Goal: Task Accomplishment & Management: Use online tool/utility

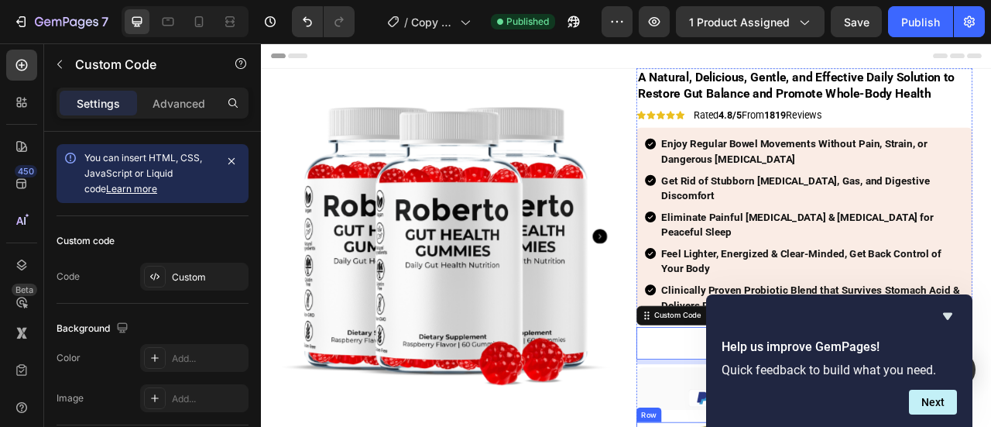
scroll to position [155, 0]
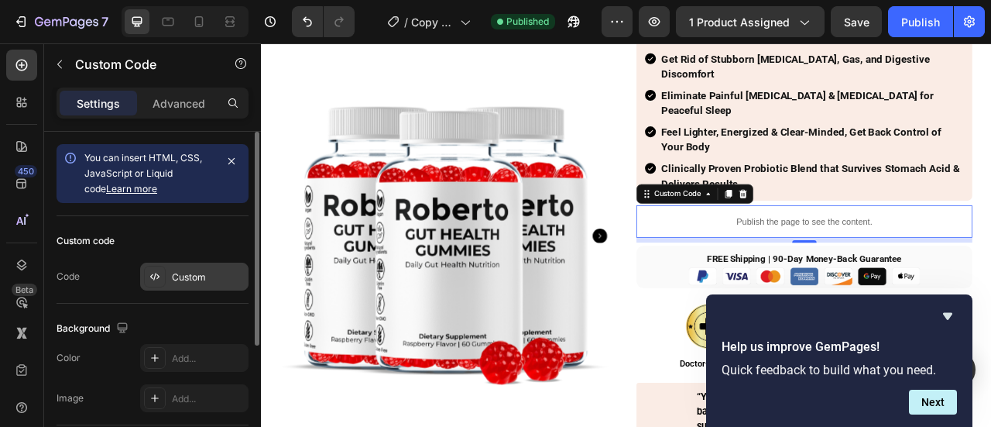
click at [209, 275] on div "Custom" at bounding box center [208, 277] width 73 height 14
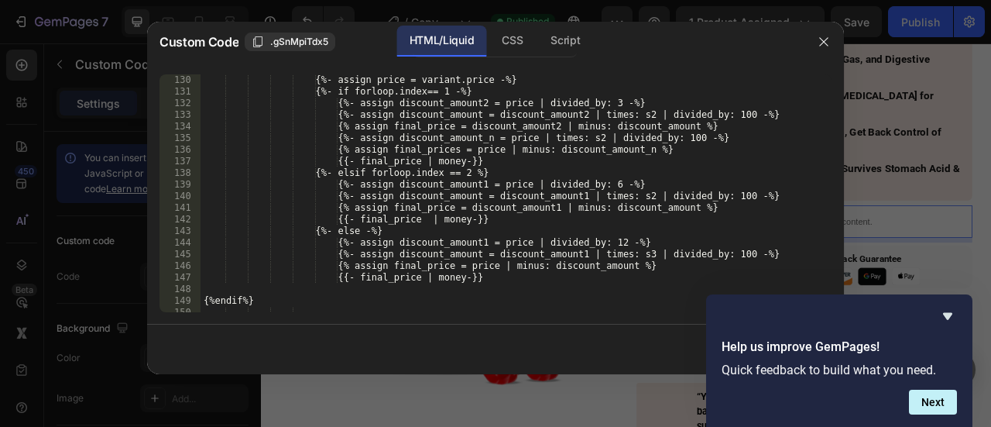
scroll to position [1626, 0]
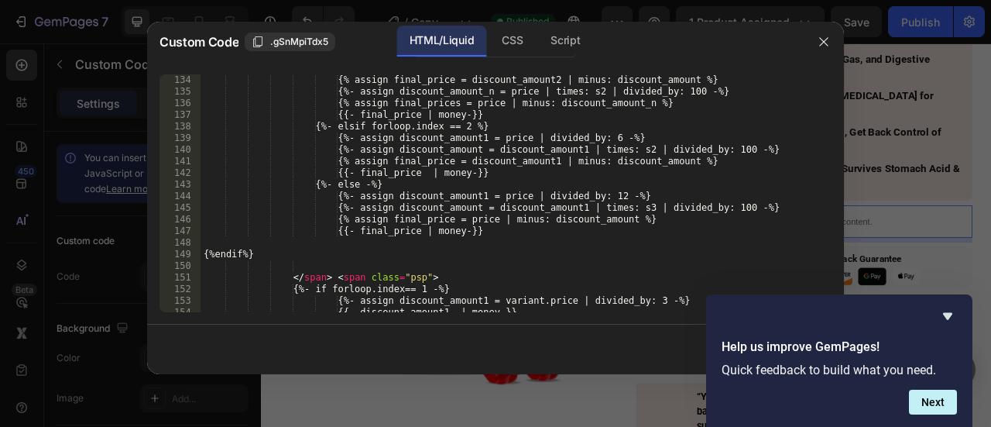
click at [382, 236] on div "{% assign final_price = discount_amount2 | minus: discount_amount %} {%- assign…" at bounding box center [509, 204] width 619 height 261
click at [560, 219] on div "{% assign final_price = discount_amount2 | minus: discount_amount %} {%- assign…" at bounding box center [509, 204] width 619 height 261
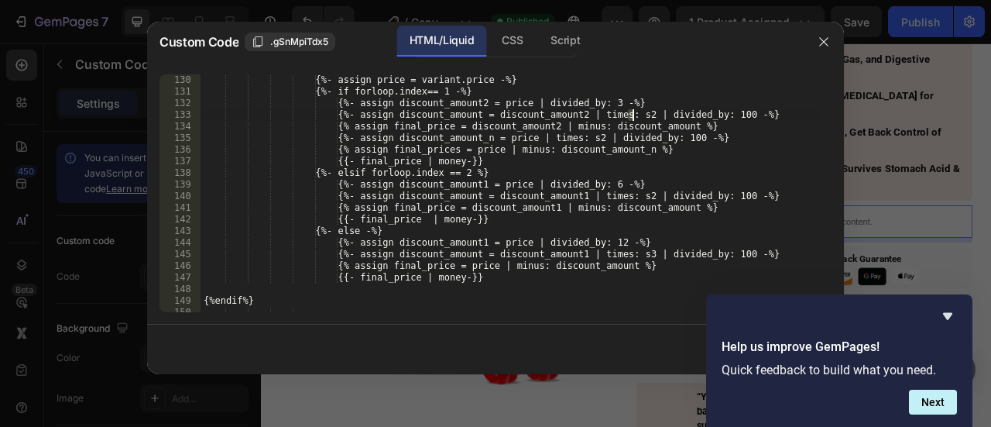
click at [632, 115] on div "{%- assign price = variant.price -%} {%- if forloop.index== 1 -%} {%- assign di…" at bounding box center [509, 204] width 619 height 261
click at [603, 200] on div "{%- assign price = variant.price -%} {%- if forloop.index== 1 -%} {%- assign di…" at bounding box center [509, 204] width 619 height 261
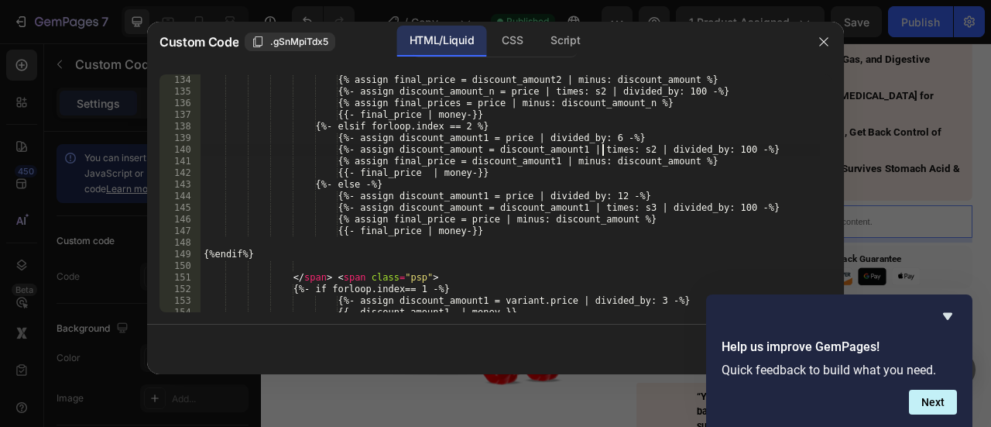
scroll to position [1765, 0]
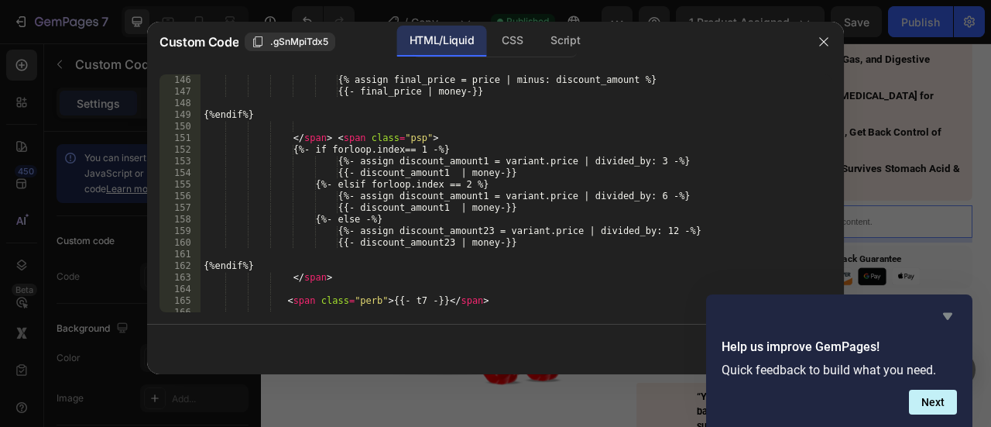
type textarea "{%- assign discount_amount = discount_amount1 | times: s2 | divided_by: 100 -%}"
click at [946, 315] on icon "Hide survey" at bounding box center [947, 316] width 9 height 7
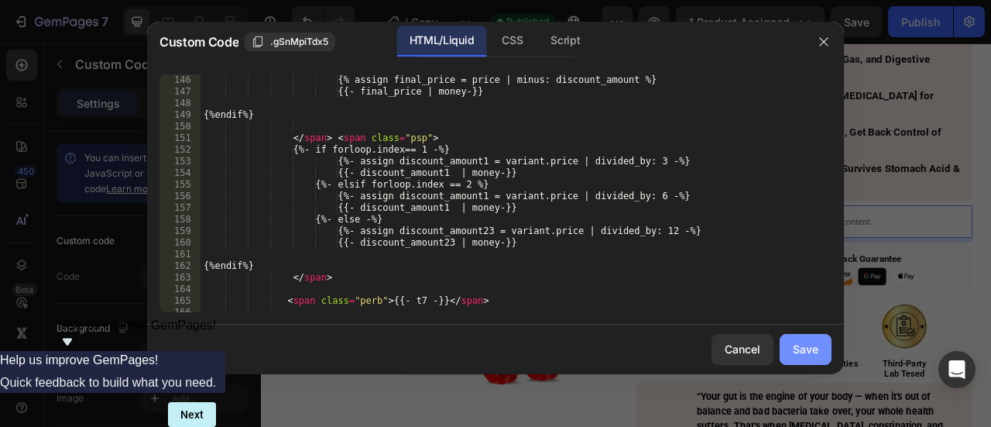
click at [791, 348] on button "Save" at bounding box center [806, 349] width 52 height 31
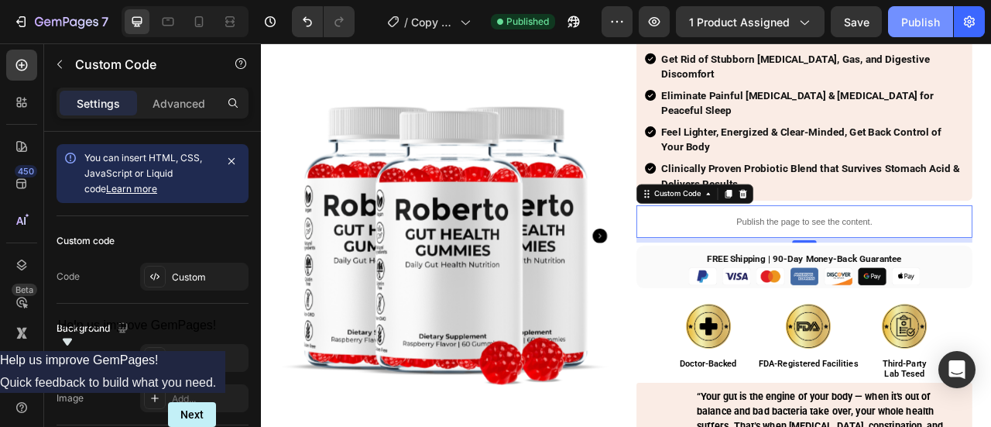
click at [923, 29] on div "Publish" at bounding box center [920, 22] width 39 height 16
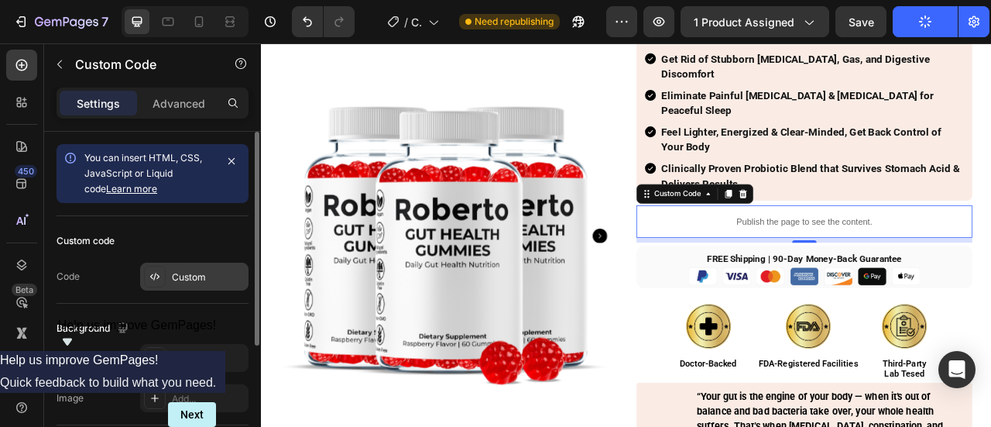
click at [210, 283] on div "Custom" at bounding box center [194, 276] width 108 height 28
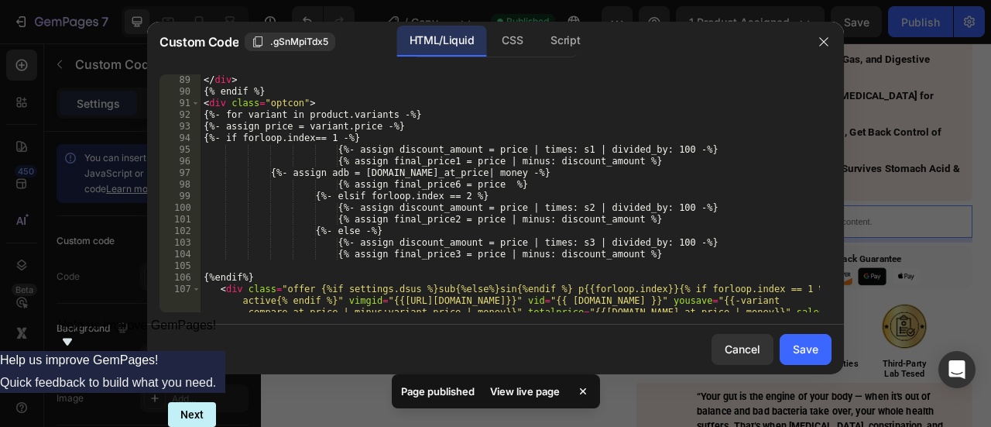
scroll to position [1022, 0]
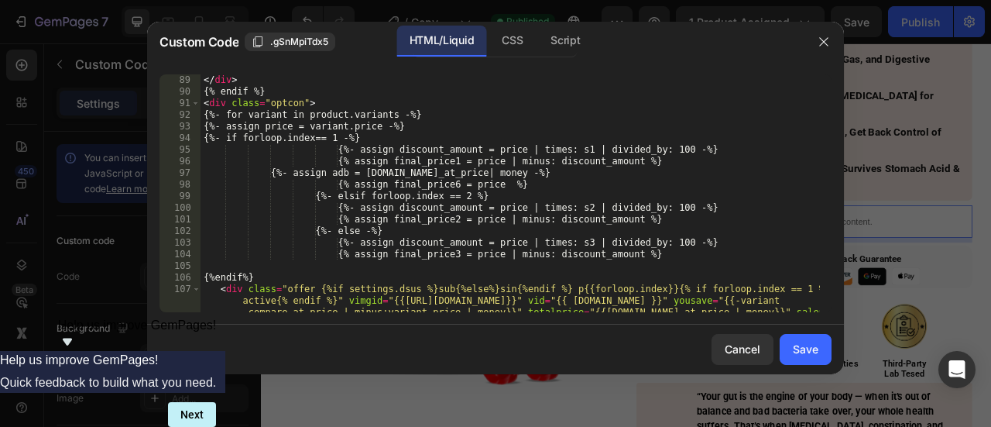
click at [435, 157] on div "</ div > {% endif %} < div class = "optcon" > {%- for variant in product.varian…" at bounding box center [509, 222] width 619 height 296
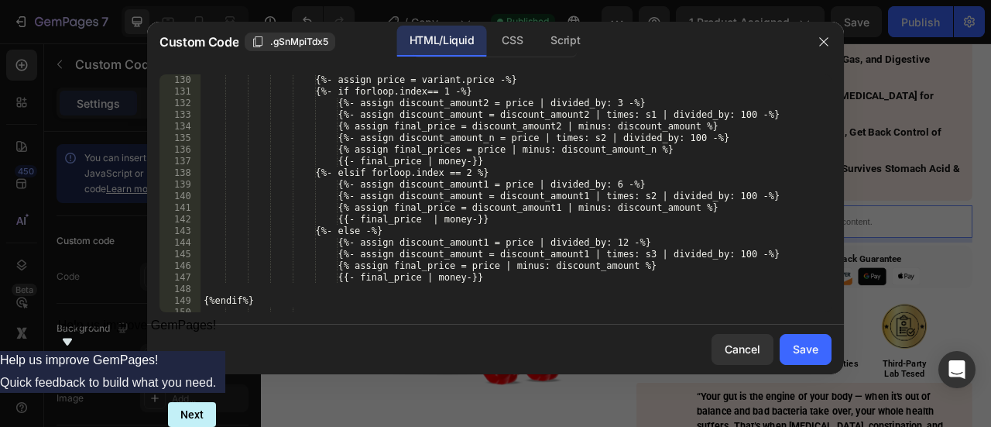
scroll to position [1579, 0]
click at [516, 252] on div "{%- assign price = variant.price -%} {%- if forloop.index== 1 -%} {%- assign di…" at bounding box center [509, 204] width 619 height 261
click at [435, 251] on div "{%- assign price = variant.price -%} {%- if forloop.index== 1 -%} {%- assign di…" at bounding box center [509, 204] width 619 height 261
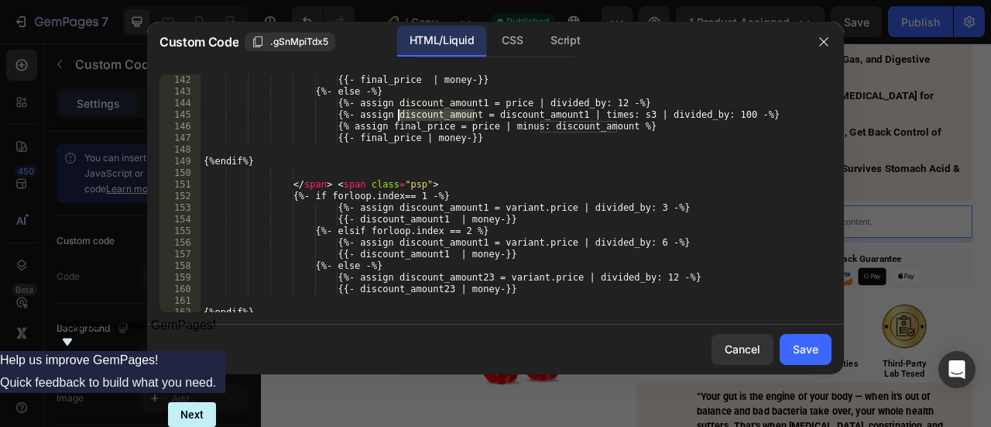
scroll to position [1765, 0]
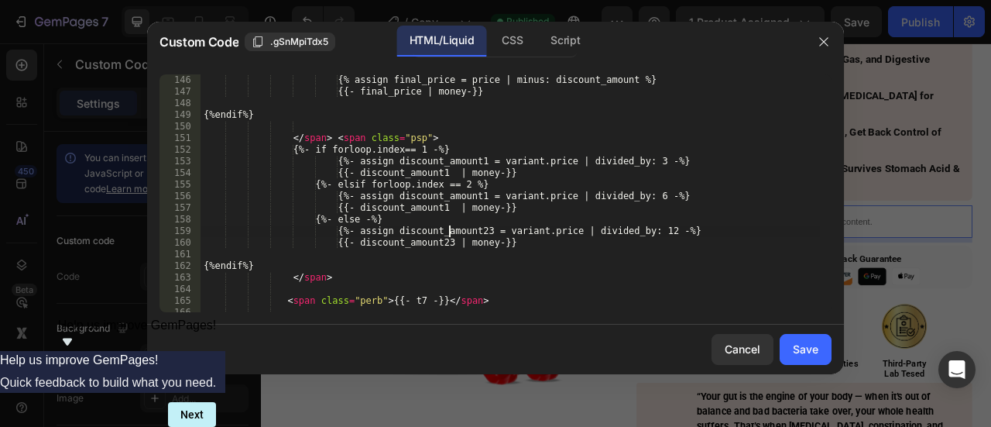
click at [451, 228] on div "{% assign final_price = price | minus: discount_amount %} {{- final_price | mon…" at bounding box center [509, 204] width 619 height 261
click at [424, 240] on div "{% assign final_price = price | minus: discount_amount %} {{- final_price | mon…" at bounding box center [509, 204] width 619 height 261
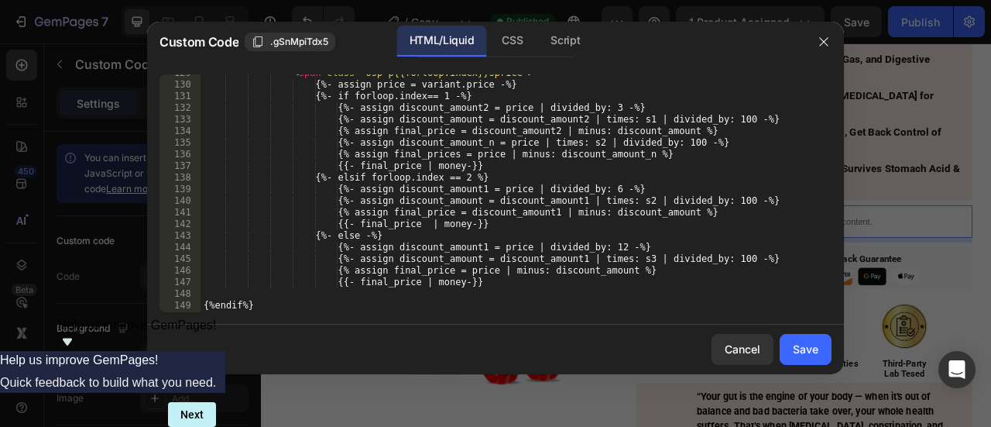
scroll to position [1572, 0]
click at [468, 245] on div "< span class = "osp p{{forloop.index}}sprice" > {%- assign price = variant.pric…" at bounding box center [509, 199] width 619 height 261
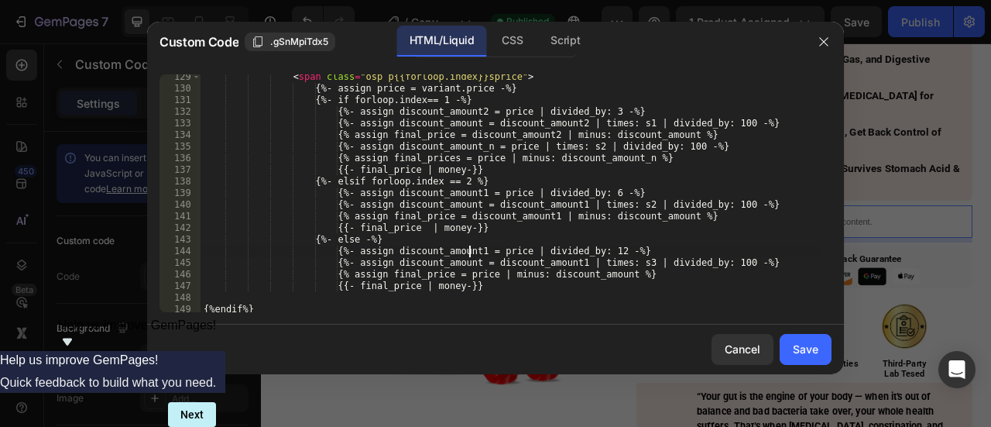
scroll to position [1571, 0]
click at [437, 261] on div "< span class = "osp p{{forloop.index}}sprice" > {%- assign price = variant.pric…" at bounding box center [509, 201] width 619 height 261
click at [543, 263] on div "< span class = "osp p{{forloop.index}}sprice" > {%- assign price = variant.pric…" at bounding box center [509, 201] width 619 height 261
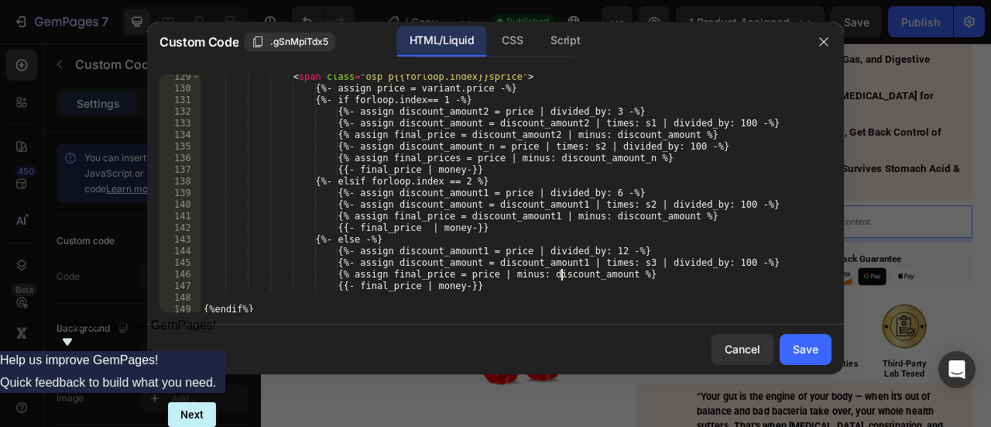
click at [560, 273] on div "< span class = "osp p{{forloop.index}}sprice" > {%- assign price = variant.pric…" at bounding box center [509, 201] width 619 height 261
click at [480, 270] on div "< span class = "osp p{{forloop.index}}sprice" > {%- assign price = variant.pric…" at bounding box center [509, 201] width 619 height 261
click at [458, 249] on div "< span class = "osp p{{forloop.index}}sprice" > {%- assign price = variant.pric…" at bounding box center [509, 201] width 619 height 261
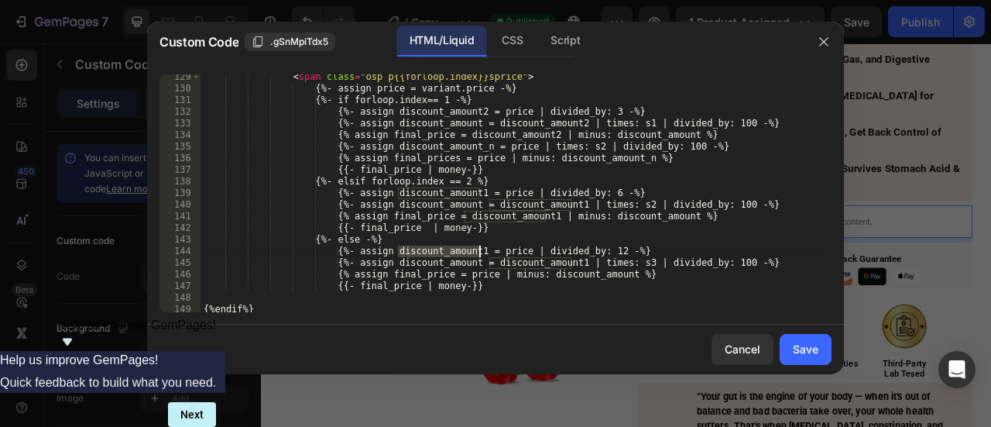
click at [458, 249] on div "< span class = "osp p{{forloop.index}}sprice" > {%- assign price = variant.pric…" at bounding box center [509, 201] width 619 height 261
click at [471, 271] on div "< span class = "osp p{{forloop.index}}sprice" > {%- assign price = variant.pric…" at bounding box center [509, 201] width 619 height 261
paste textarea "discount_amount1"
type textarea "{% assign final_price = discount_amount1 | minus: discount_amount %}"
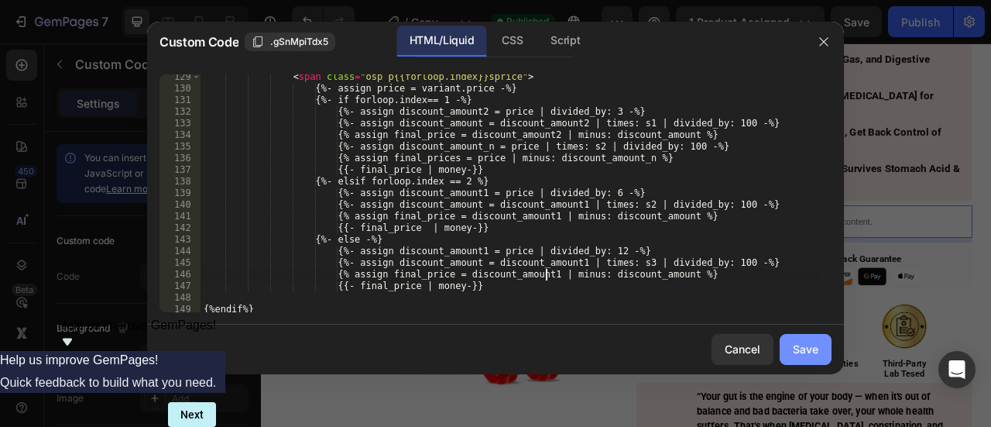
click at [798, 344] on div "Save" at bounding box center [806, 349] width 26 height 16
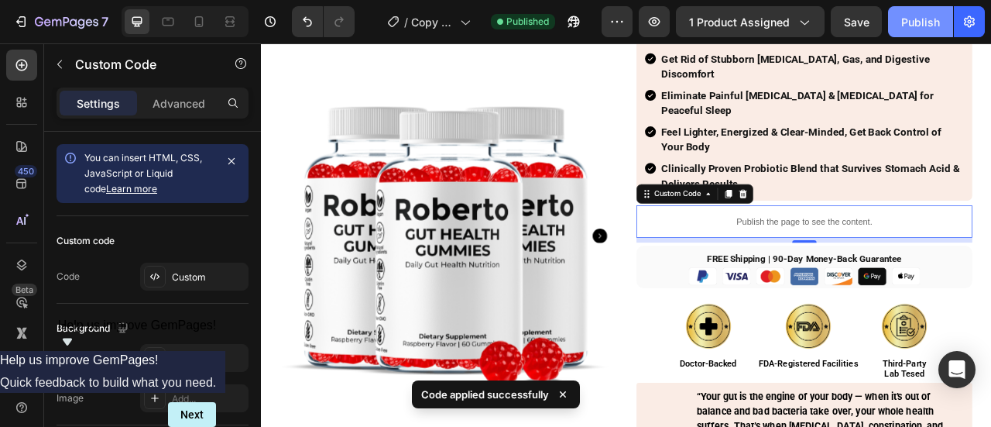
click at [889, 22] on button "Publish" at bounding box center [920, 21] width 65 height 31
